Goal: Task Accomplishment & Management: Complete application form

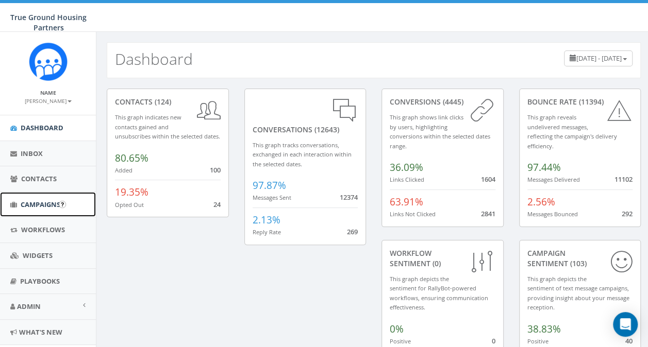
click at [40, 203] on span "Campaigns" at bounding box center [41, 204] width 40 height 9
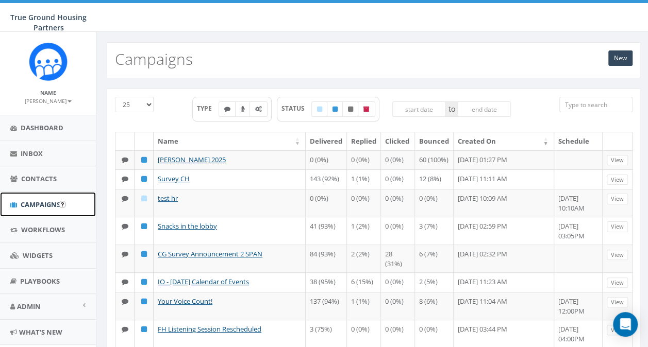
click at [40, 204] on span "Campaigns" at bounding box center [41, 204] width 40 height 9
click at [612, 62] on link "New" at bounding box center [620, 57] width 24 height 15
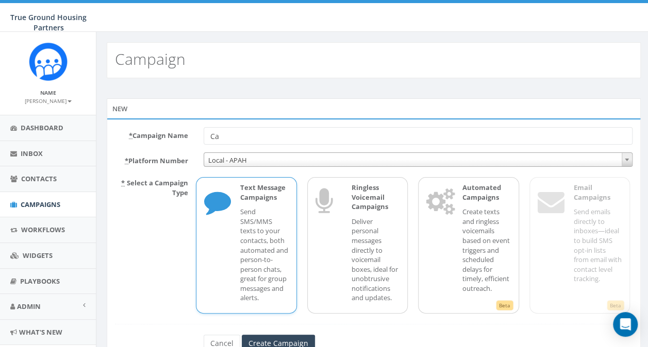
type input "C"
type input "snowdenworkforce"
click at [278, 343] on input "Create Campaign" at bounding box center [278, 344] width 73 height 18
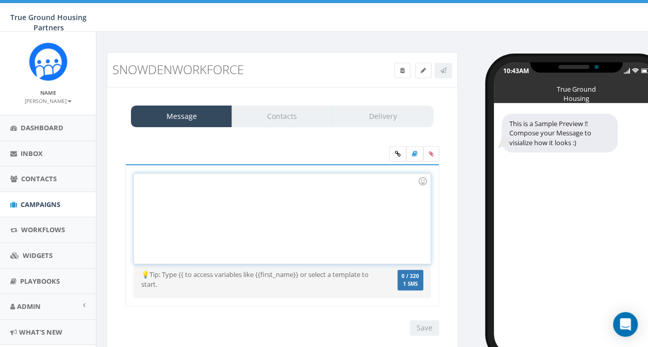
click at [172, 193] on div at bounding box center [282, 219] width 296 height 90
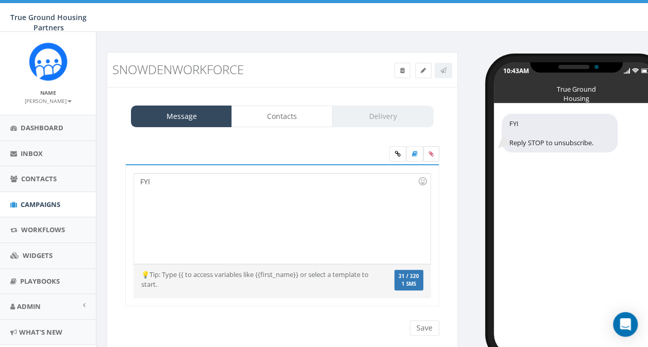
click at [431, 154] on icon at bounding box center [431, 154] width 5 height 6
click at [0, 0] on input "file" at bounding box center [0, 0] width 0 height 0
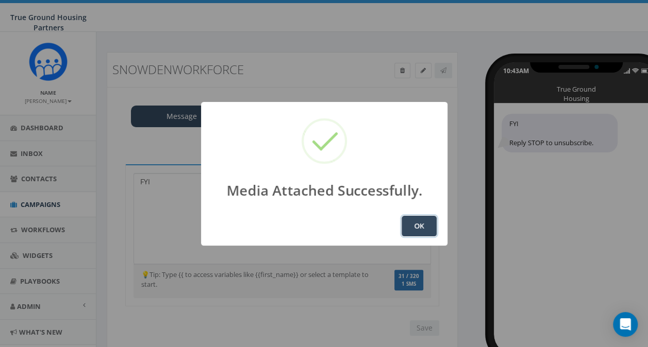
click at [410, 226] on button "OK" at bounding box center [418, 226] width 35 height 21
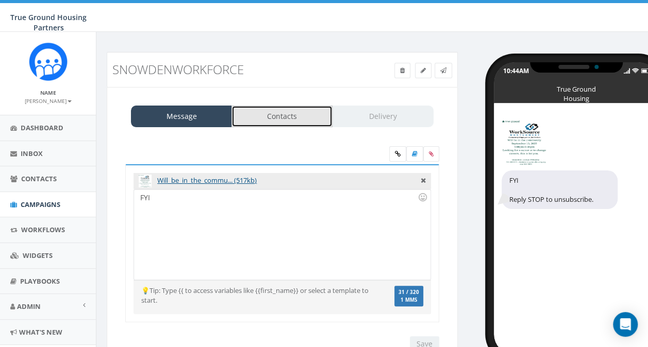
click at [291, 114] on link "Contacts" at bounding box center [281, 117] width 101 height 22
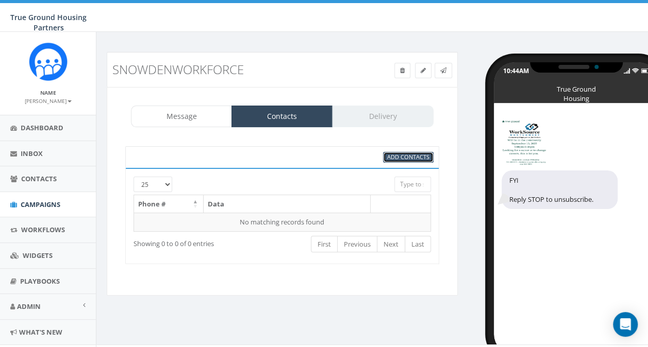
click at [404, 160] on link "Add Contacts" at bounding box center [408, 157] width 50 height 11
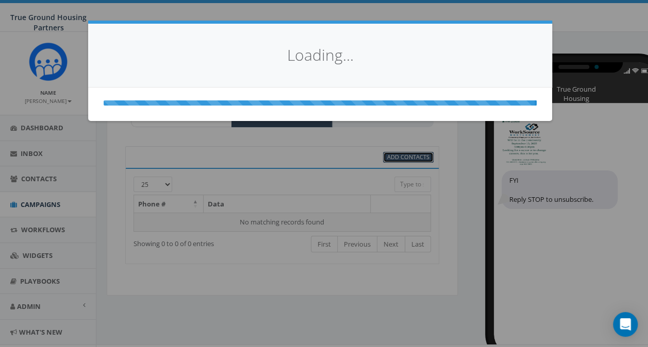
select select
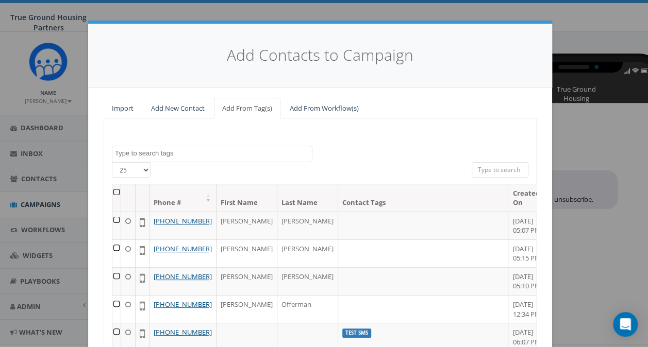
click at [139, 170] on select "25 50 100" at bounding box center [131, 169] width 39 height 15
select select "100"
click at [112, 162] on select "25 50 100" at bounding box center [131, 169] width 39 height 15
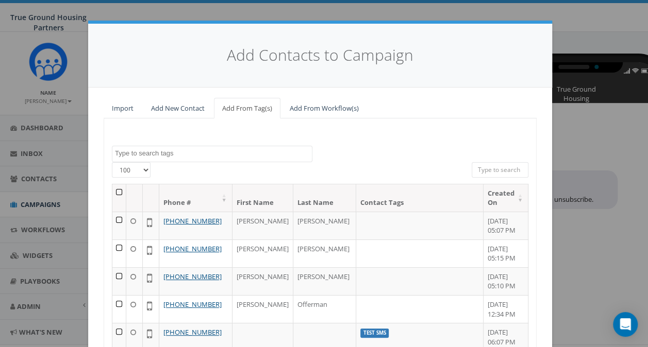
click at [143, 150] on textarea "Search" at bounding box center [213, 153] width 197 height 9
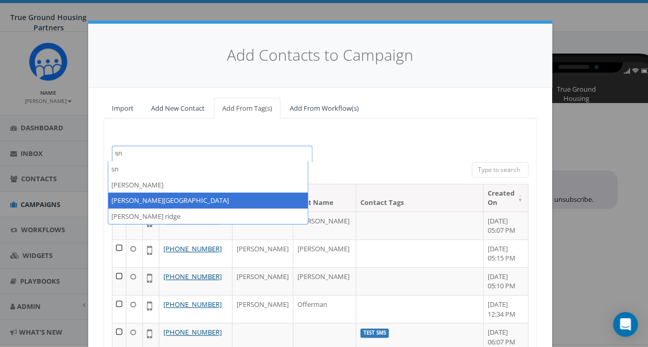
type textarea "sn"
select select "Snowden Ridge"
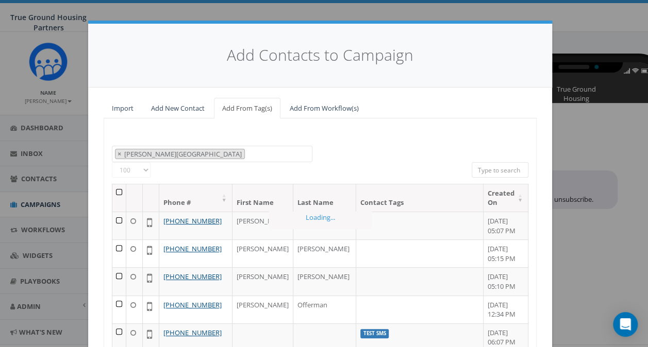
scroll to position [385, 0]
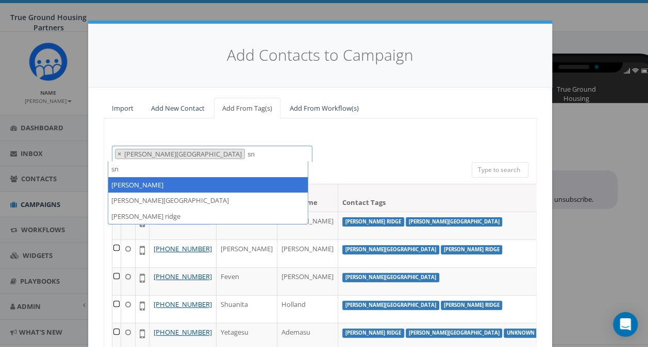
type textarea "sn"
select select "snowden"
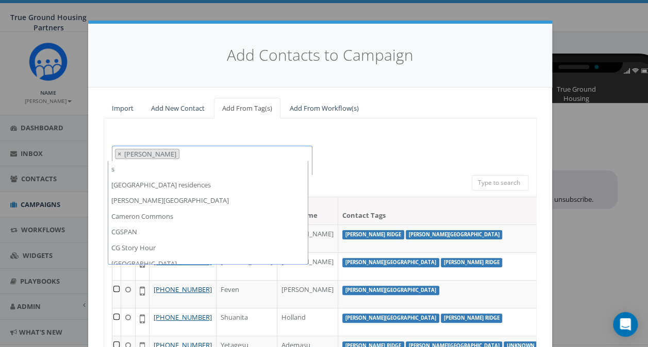
scroll to position [283, 0]
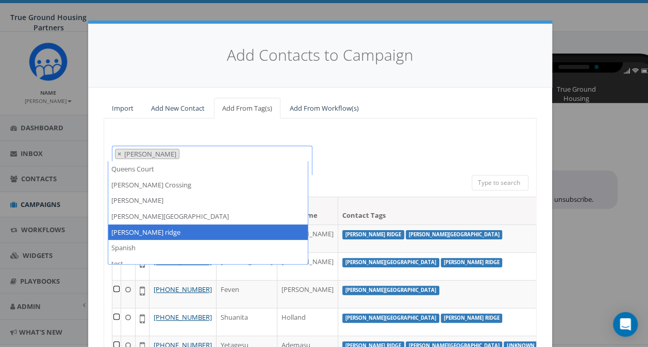
type textarea "s"
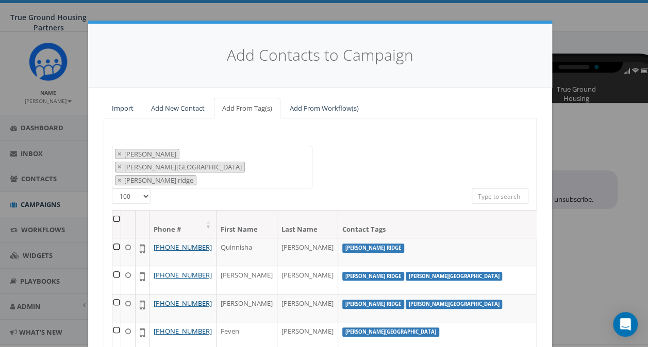
scroll to position [129, 0]
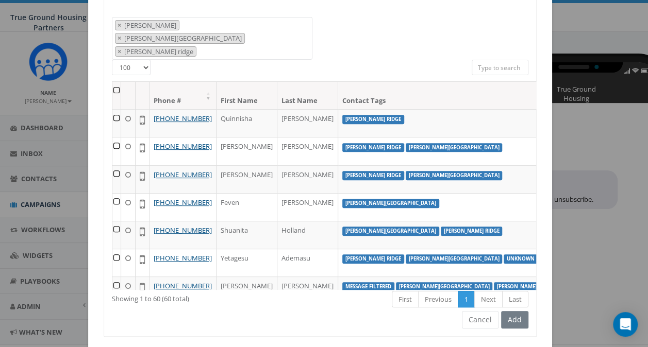
click at [515, 311] on div "Add" at bounding box center [513, 320] width 30 height 18
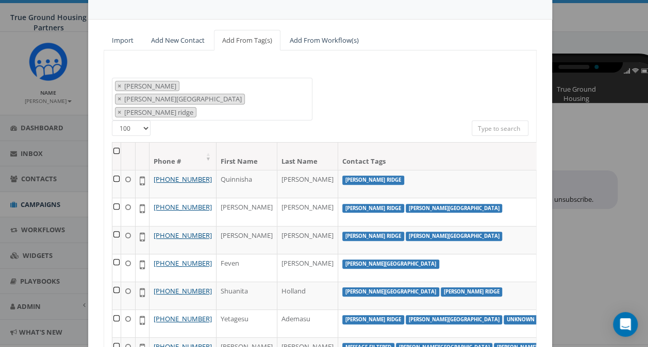
scroll to position [67, 0]
click at [112, 143] on th at bounding box center [116, 156] width 9 height 27
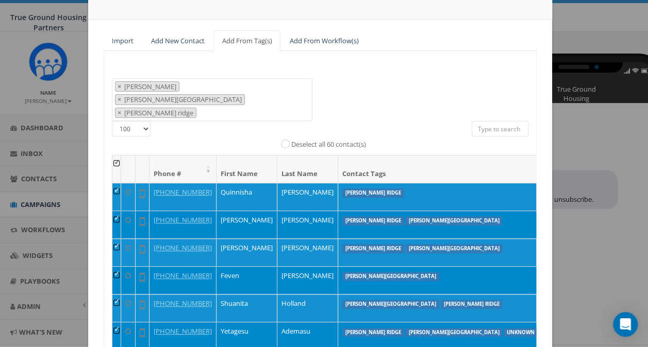
scroll to position [141, 0]
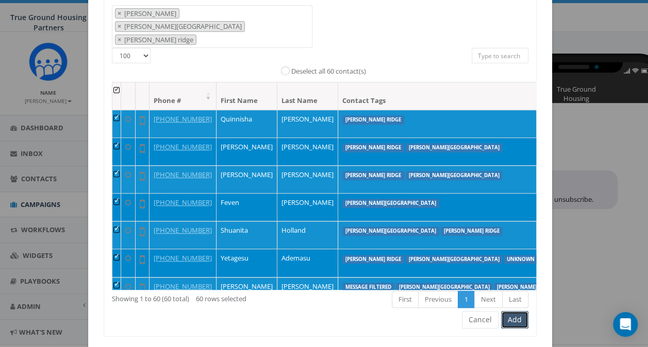
click at [518, 311] on button "Add" at bounding box center [514, 320] width 27 height 18
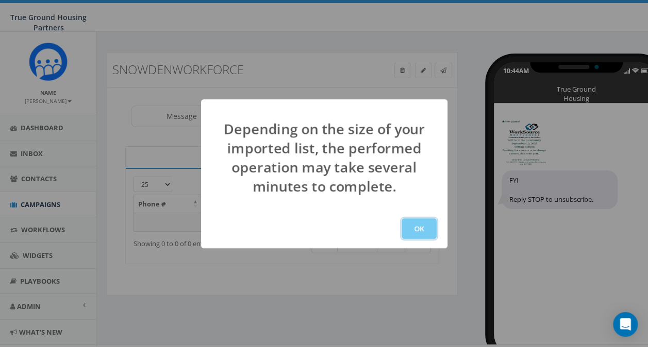
click at [431, 227] on button "OK" at bounding box center [418, 228] width 35 height 21
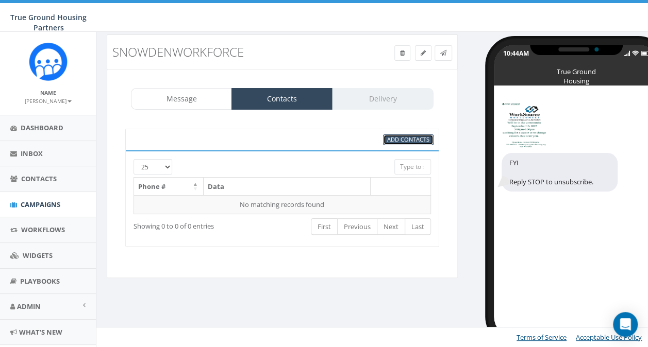
click at [402, 141] on span "Add Contacts" at bounding box center [408, 140] width 42 height 8
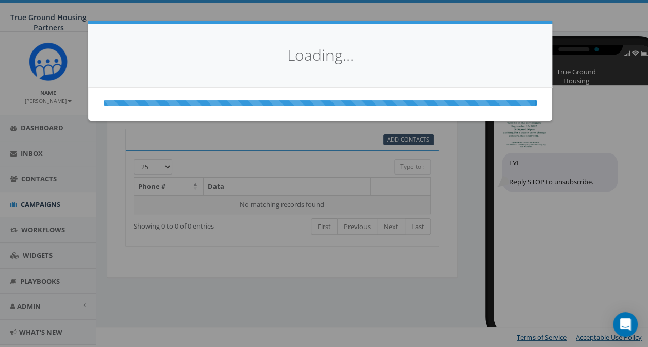
select select
select select "100"
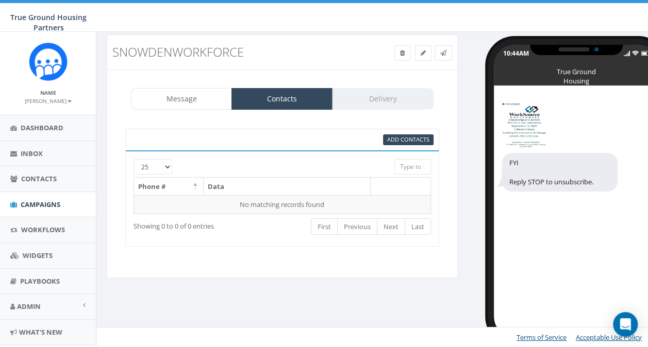
click at [171, 165] on div at bounding box center [269, 164] width 234 height 10
click at [167, 166] on div at bounding box center [269, 164] width 234 height 10
click at [167, 165] on div at bounding box center [269, 164] width 234 height 10
click at [401, 136] on span "Add Contacts" at bounding box center [408, 140] width 42 height 8
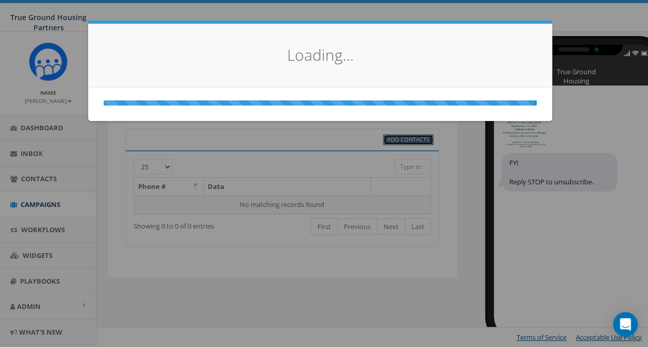
select select
select select "100"
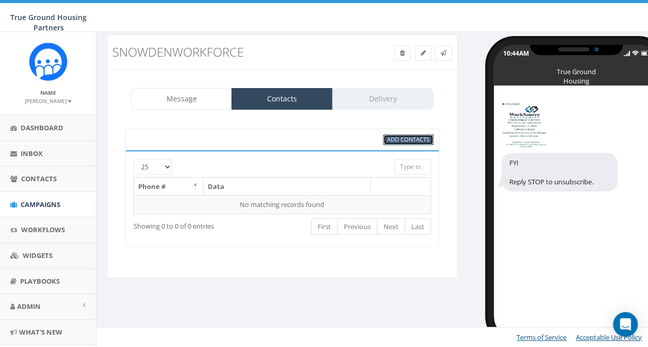
click at [402, 136] on span "Add Contacts" at bounding box center [408, 140] width 42 height 8
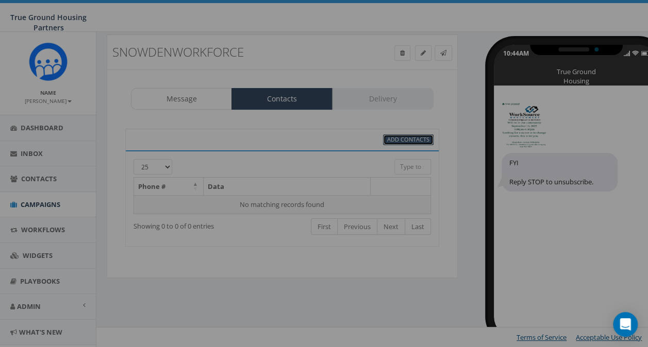
select select
select select "100"
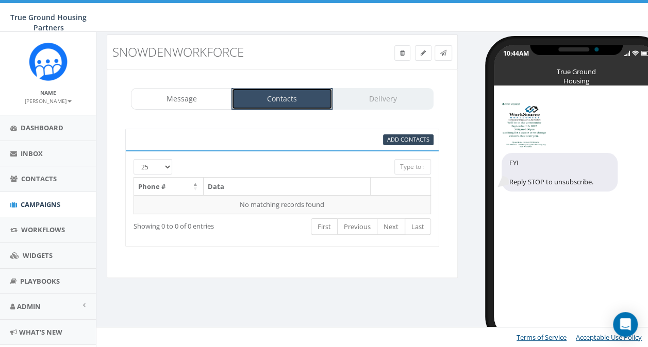
click at [297, 99] on link "Contacts" at bounding box center [281, 99] width 101 height 22
click at [173, 217] on div "Showing 0 to 0 of 0 entries" at bounding box center [190, 224] width 115 height 14
click at [166, 166] on div at bounding box center [269, 164] width 234 height 10
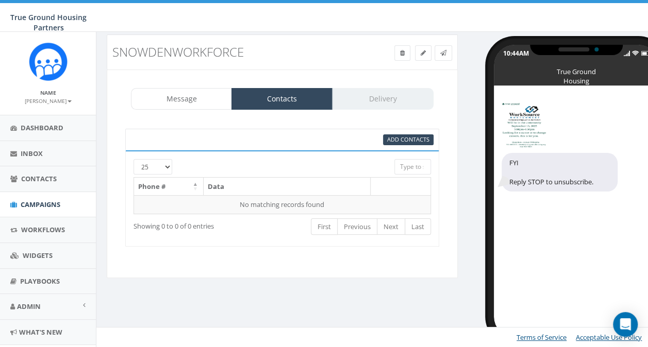
click at [166, 166] on div at bounding box center [269, 164] width 234 height 10
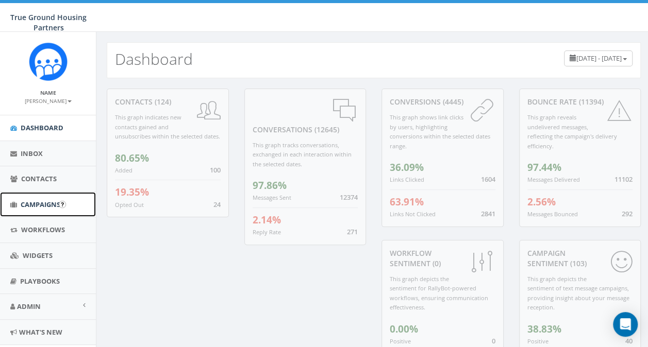
click at [28, 207] on span "Campaigns" at bounding box center [41, 204] width 40 height 9
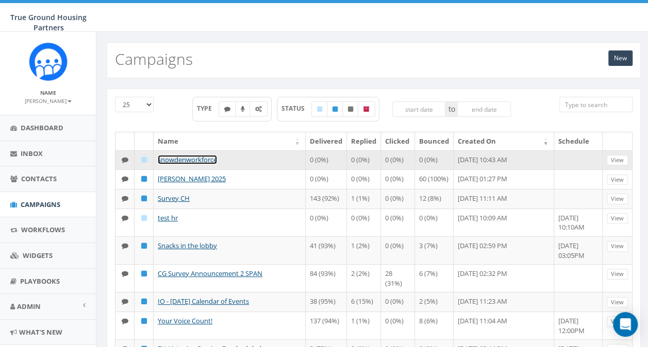
click at [192, 156] on link "snowdenworkforce" at bounding box center [187, 159] width 59 height 9
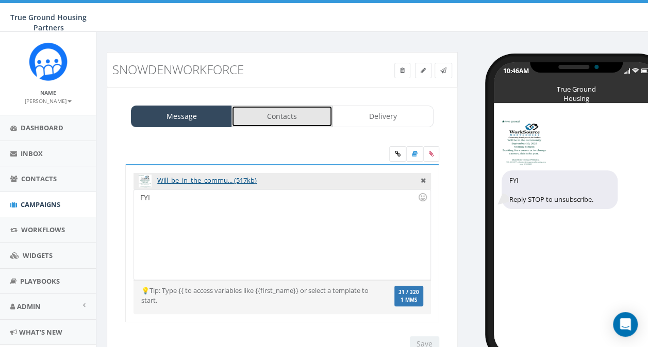
click at [289, 112] on link "Contacts" at bounding box center [281, 117] width 101 height 22
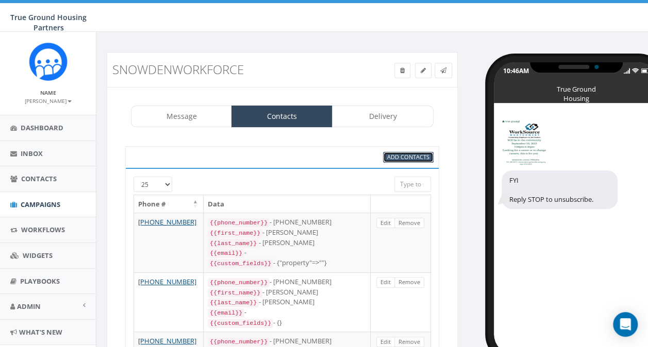
click at [409, 158] on span "Add Contacts" at bounding box center [408, 157] width 42 height 8
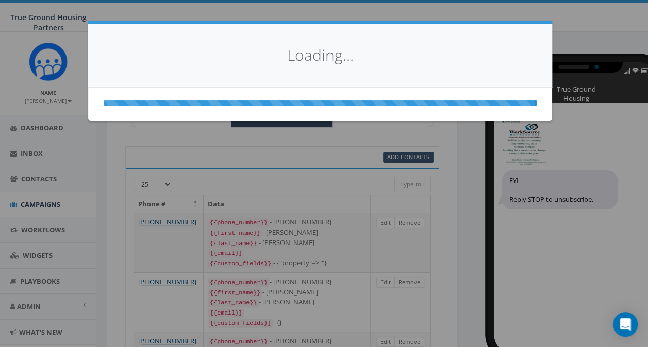
select select
select select "100"
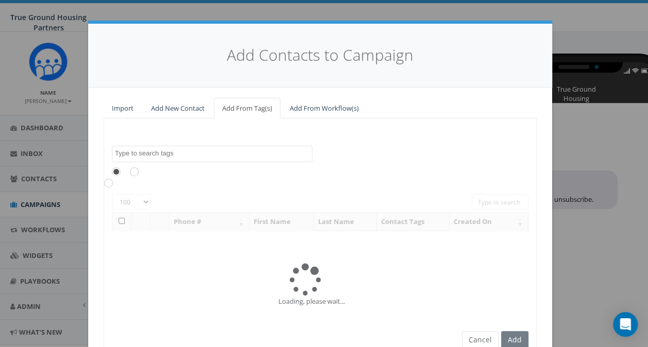
click at [147, 154] on textarea "Search" at bounding box center [213, 153] width 197 height 9
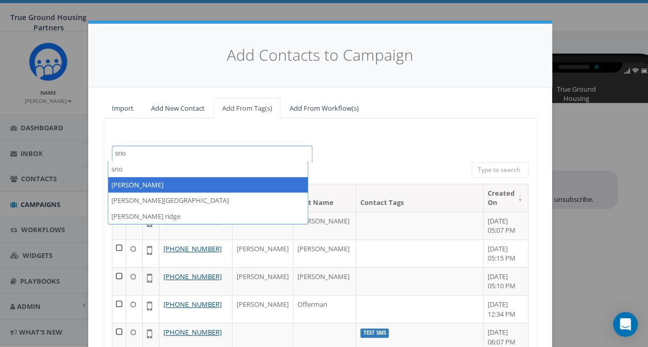
type textarea "sno"
select select "[PERSON_NAME]"
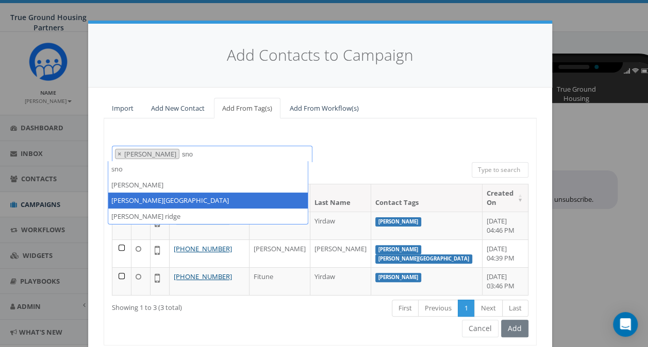
type textarea "sno"
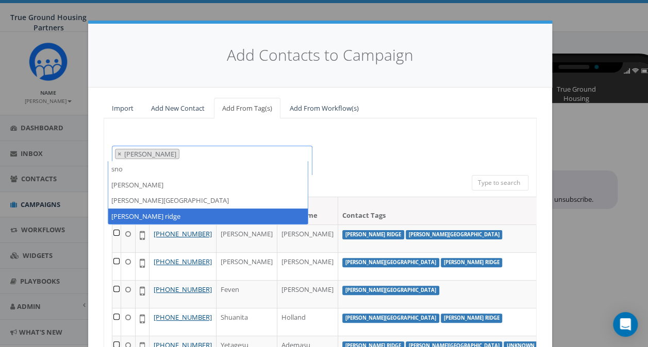
type textarea "sno"
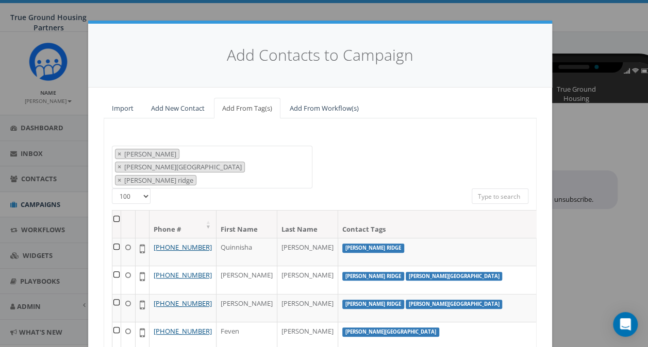
click at [114, 211] on th at bounding box center [116, 224] width 9 height 27
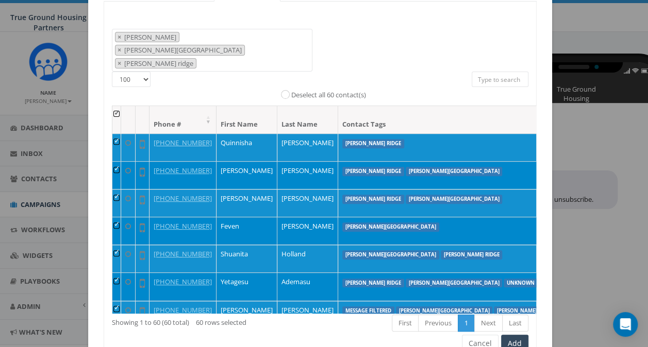
scroll to position [141, 0]
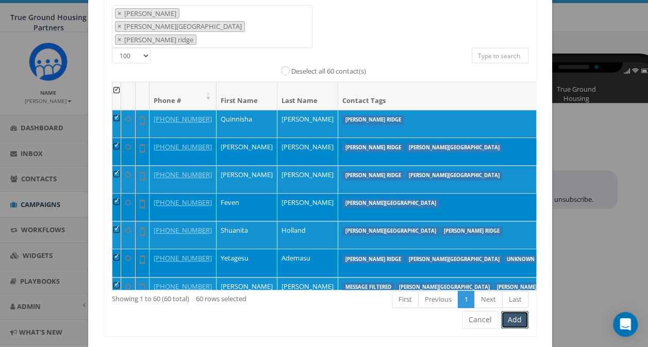
click at [513, 311] on button "Add" at bounding box center [514, 320] width 27 height 18
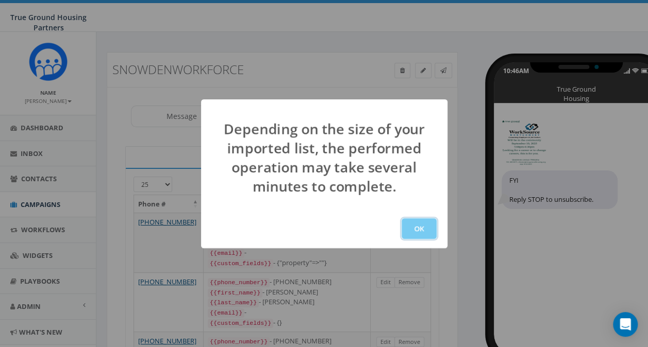
click at [424, 236] on button "OK" at bounding box center [418, 228] width 35 height 21
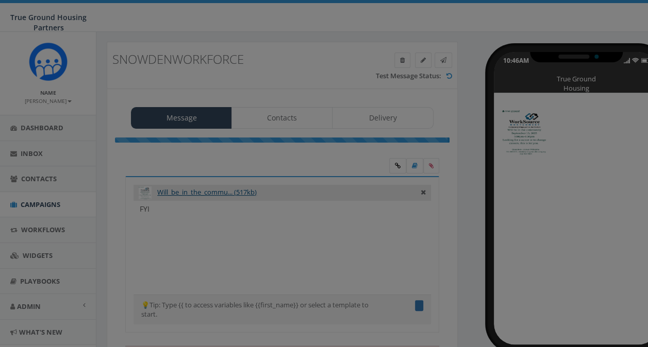
scroll to position [18, 0]
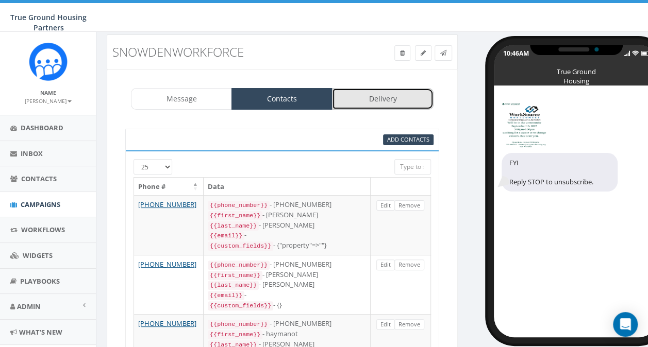
click at [387, 96] on link "Delivery" at bounding box center [382, 99] width 101 height 22
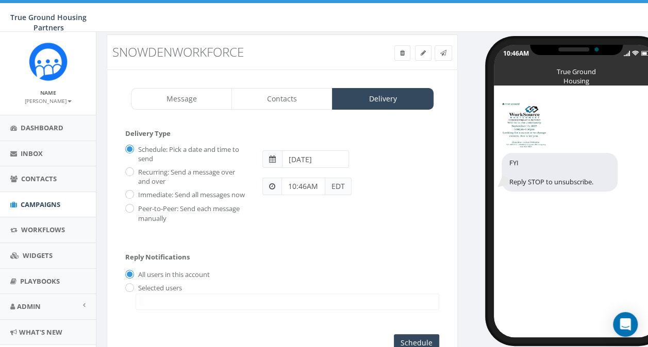
click at [136, 193] on label "Immediate: Send all messages now" at bounding box center [190, 195] width 109 height 10
click at [132, 193] on input "Immediate: Send all messages now" at bounding box center [128, 195] width 7 height 7
radio input "true"
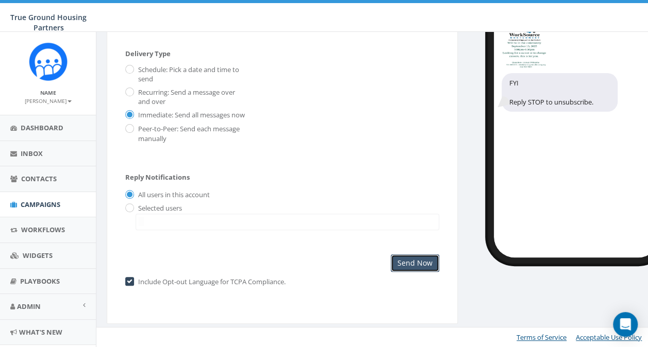
click at [424, 264] on input "Send Now" at bounding box center [415, 264] width 48 height 18
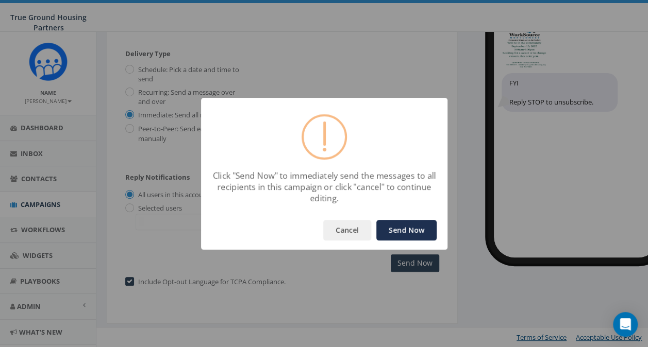
click at [407, 234] on button "Send Now" at bounding box center [406, 230] width 60 height 21
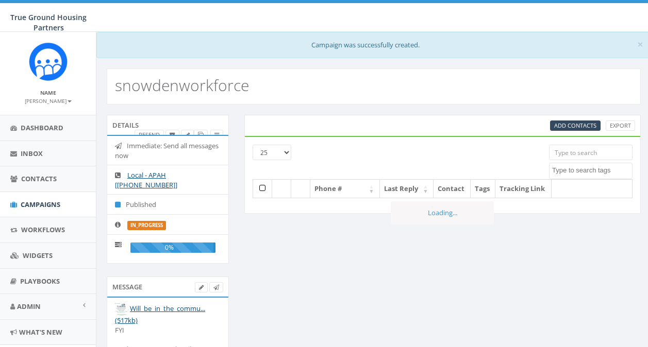
select select
